Goal: Task Accomplishment & Management: Complete application form

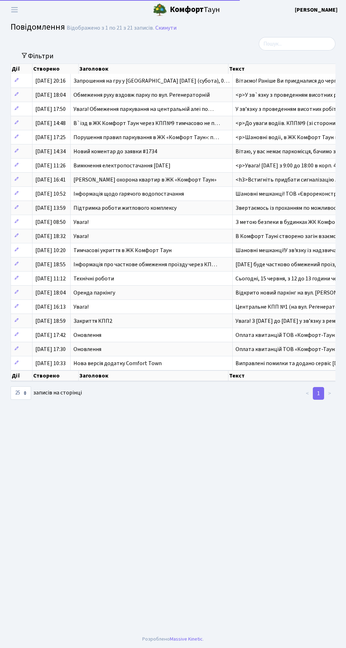
select select "25"
click at [13, 10] on span "Переключити навігацію" at bounding box center [14, 10] width 11 height 8
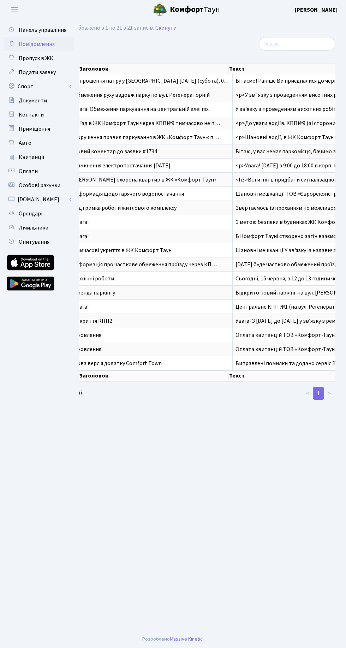
click at [52, 54] on span "Пропуск в ЖК" at bounding box center [36, 58] width 35 height 8
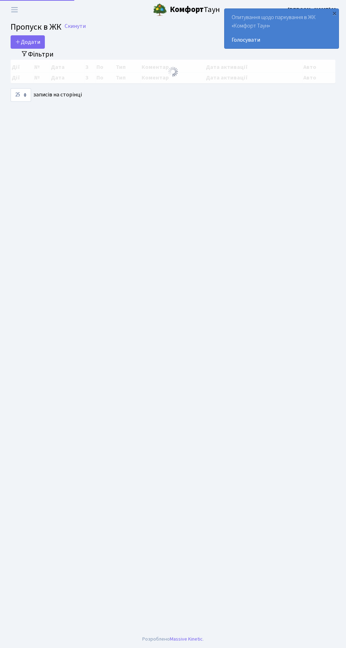
select select "25"
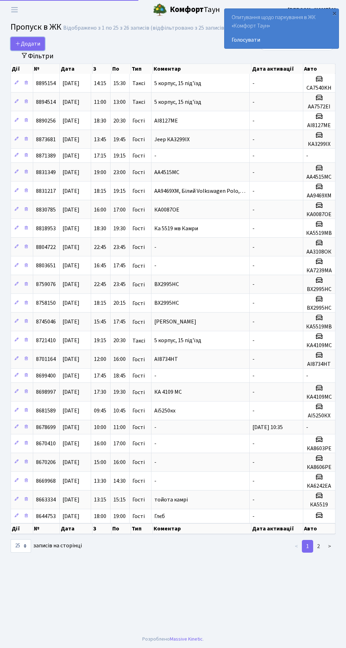
click at [37, 41] on span "Додати" at bounding box center [27, 44] width 25 height 8
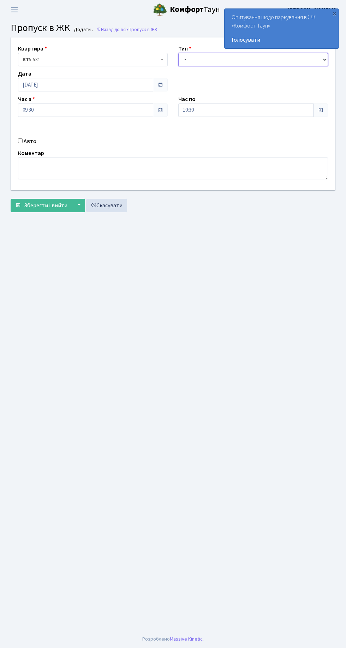
click at [208, 54] on select "- Доставка Таксі Гості Сервіс" at bounding box center [253, 59] width 150 height 13
click at [196, 60] on select "- Доставка Таксі Гості Сервіс" at bounding box center [253, 59] width 150 height 13
click at [197, 63] on select "- Доставка Таксі Гості Сервіс" at bounding box center [253, 59] width 150 height 13
select select "2"
click at [178, 53] on select "- Доставка Таксі Гості Сервіс" at bounding box center [253, 59] width 150 height 13
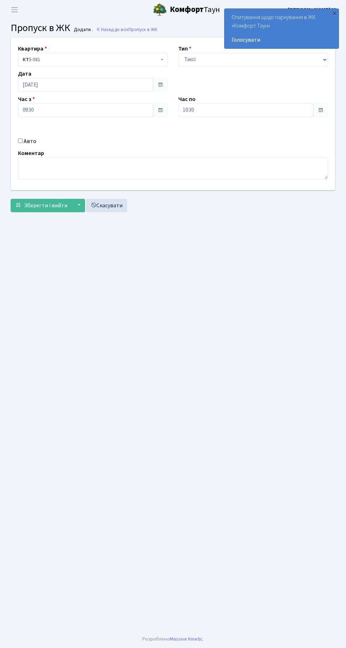
click at [20, 140] on input "Авто" at bounding box center [20, 140] width 5 height 5
checkbox input "true"
click at [219, 133] on input "text" at bounding box center [253, 134] width 150 height 13
type input "AA2982HM"
click at [53, 205] on span "Зберегти і вийти" at bounding box center [45, 206] width 43 height 8
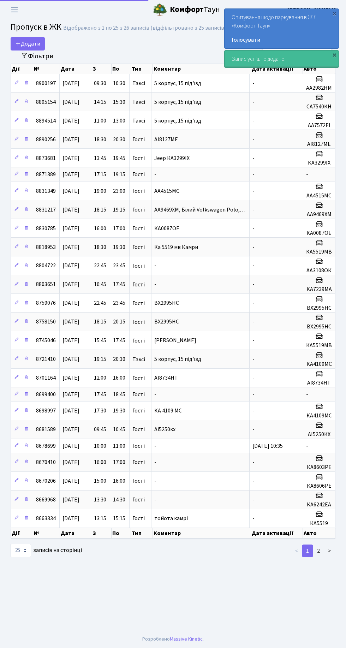
select select "25"
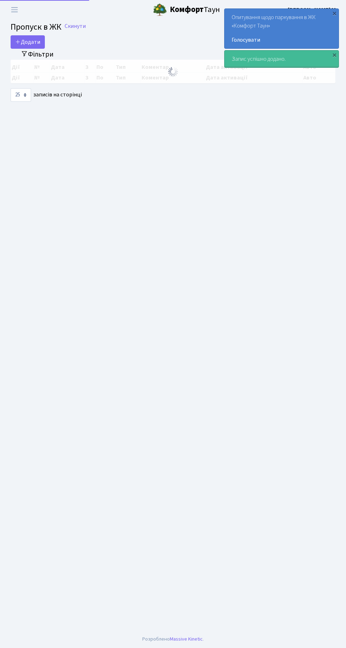
select select "25"
